Goal: Information Seeking & Learning: Find specific fact

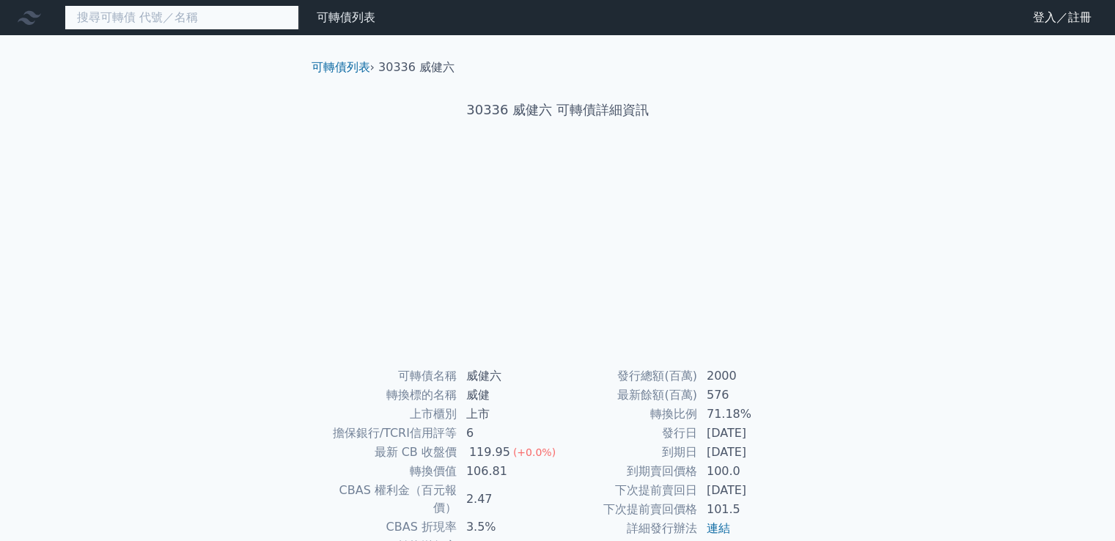
click at [130, 21] on input at bounding box center [181, 17] width 235 height 25
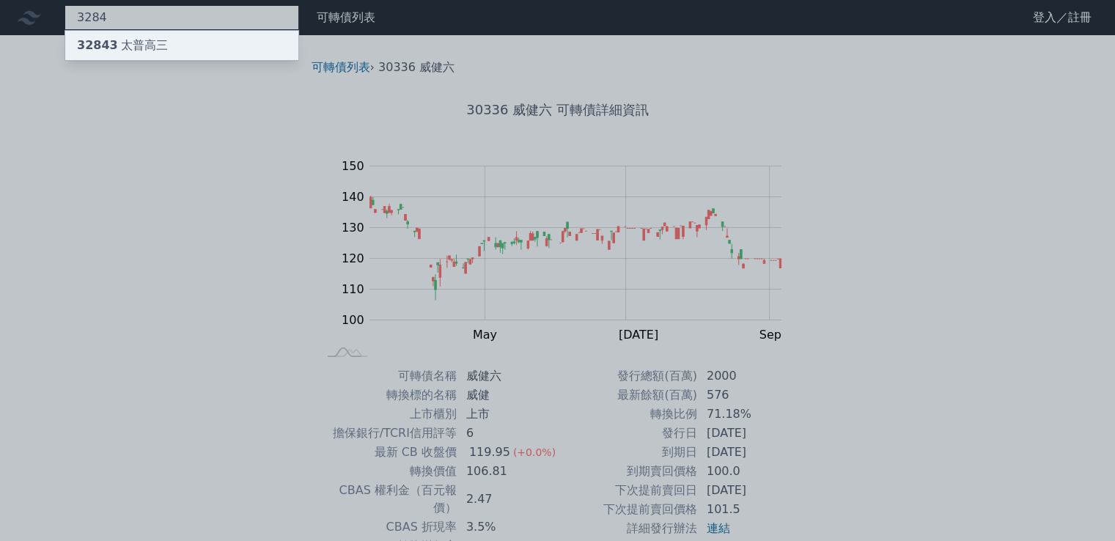
type input "3284"
click at [130, 43] on div "32843 太普高三" at bounding box center [122, 46] width 91 height 18
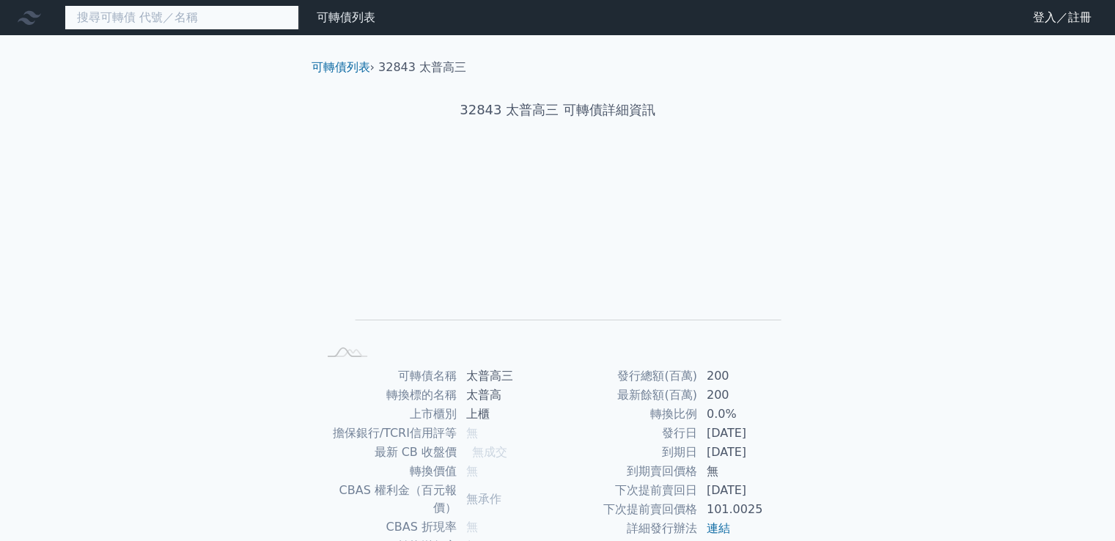
click at [166, 17] on input at bounding box center [181, 17] width 235 height 25
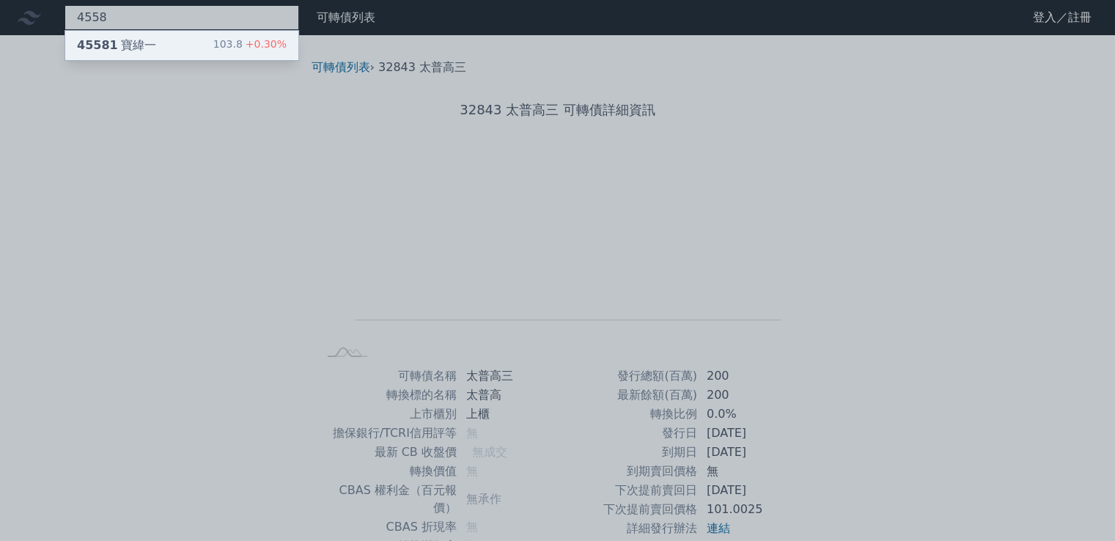
type input "4558"
click at [113, 47] on div "45581 寶緯一" at bounding box center [116, 46] width 79 height 18
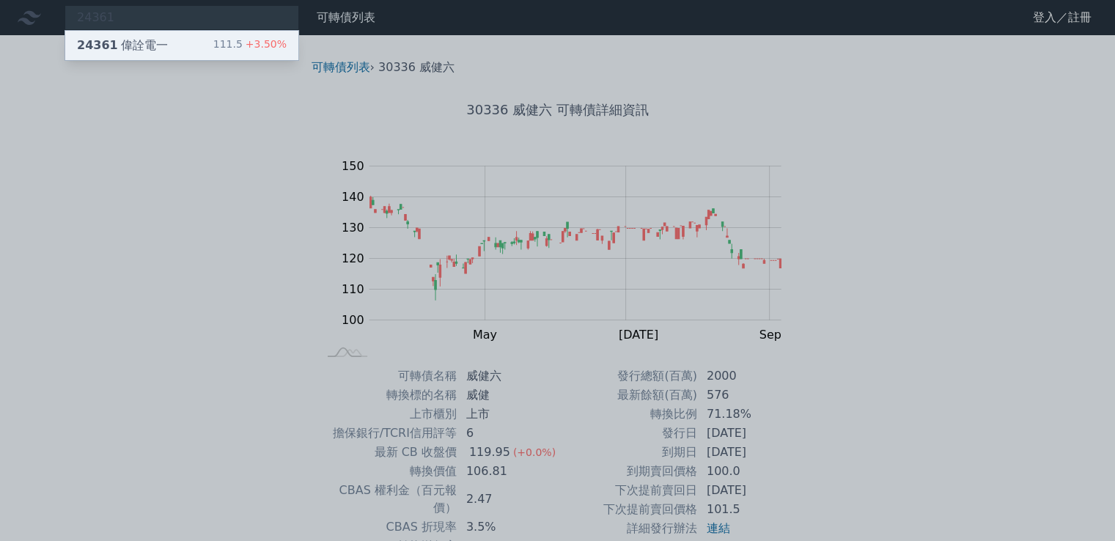
type input "24361"
click at [126, 44] on div "24361 偉詮電一" at bounding box center [122, 46] width 91 height 18
